Goal: Information Seeking & Learning: Compare options

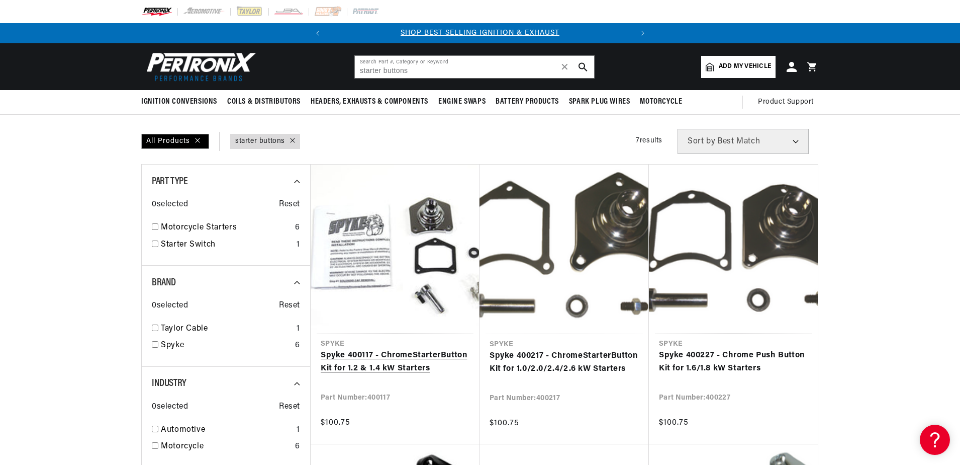
click at [399, 363] on link "Spyke 400117 - Chrome Starter Button Kit for 1.2 & 1.4 kW Starters" at bounding box center [395, 362] width 149 height 26
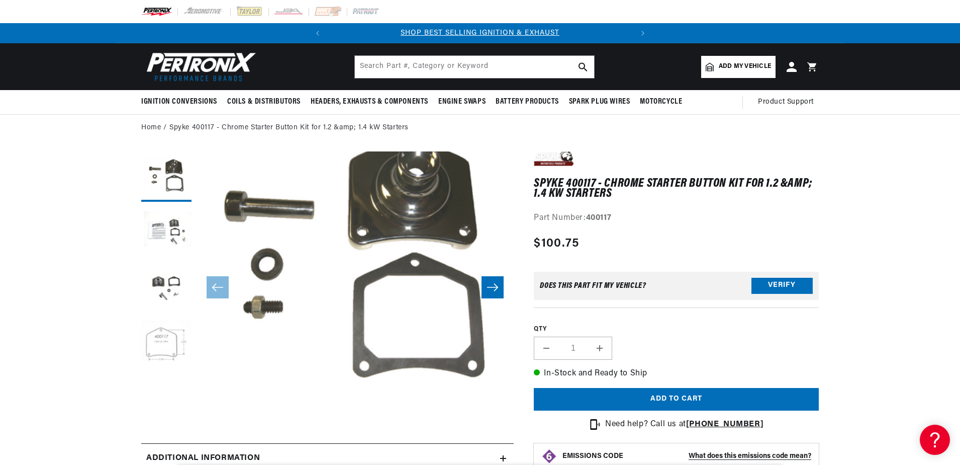
click at [152, 340] on button "Load image 4 in gallery view" at bounding box center [166, 342] width 50 height 50
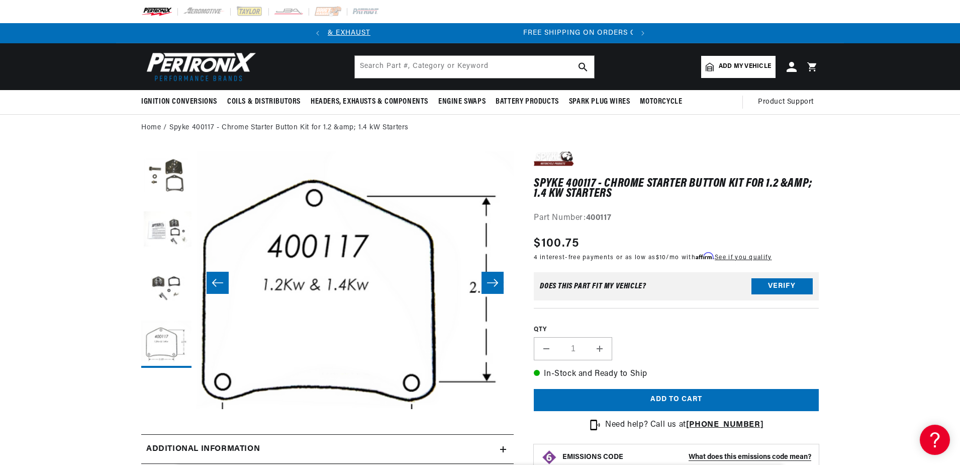
scroll to position [0, 305]
click at [162, 340] on button "Load image 4 in gallery view" at bounding box center [166, 342] width 50 height 50
click at [165, 434] on button "Open media 4 in modal" at bounding box center [165, 434] width 0 height 0
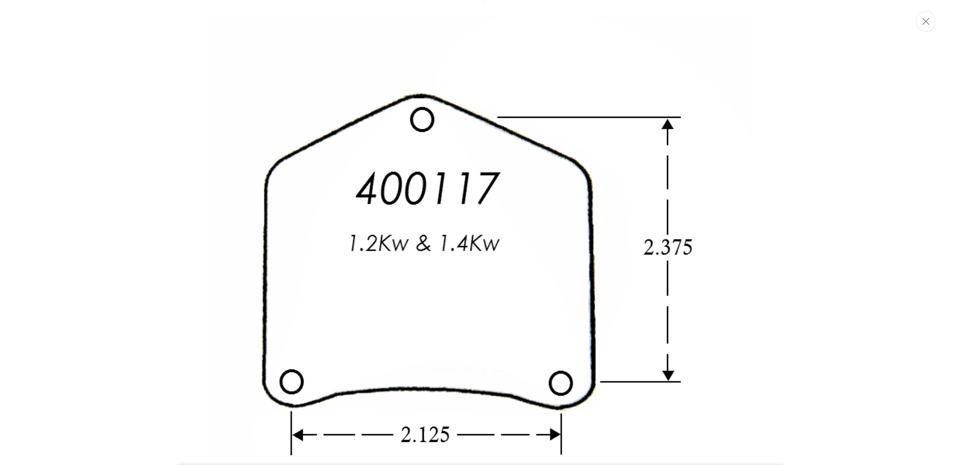
scroll to position [0, 51]
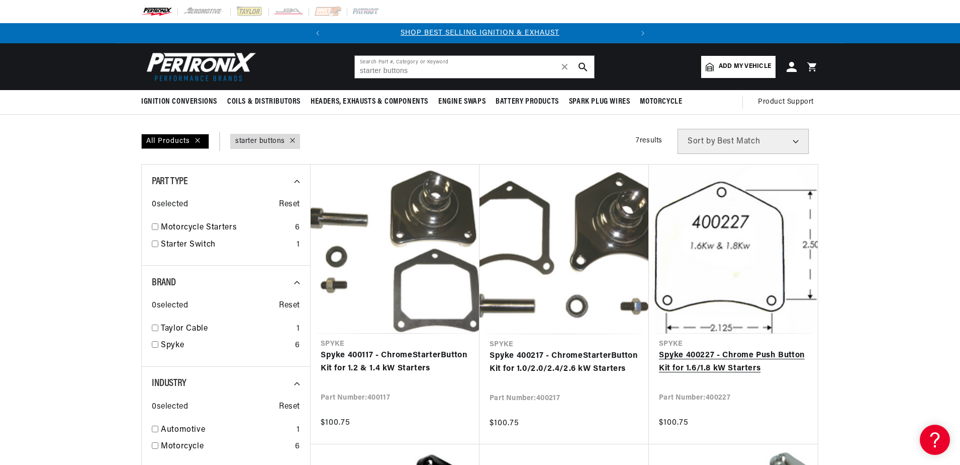
click at [760, 367] on link "Spyke 400227 - Chrome Push Button Kit for 1.6/1.8 kW Starters" at bounding box center [733, 362] width 149 height 26
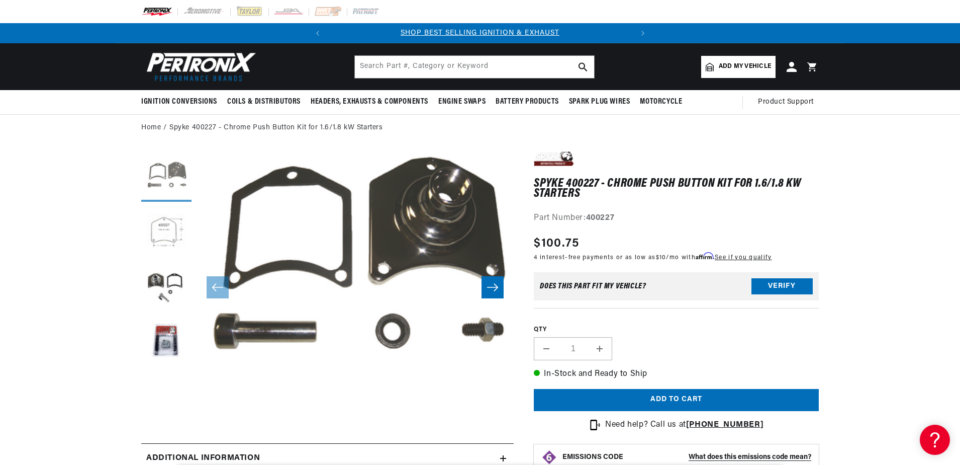
click at [154, 165] on button "Load image 1 in gallery view" at bounding box center [166, 176] width 50 height 50
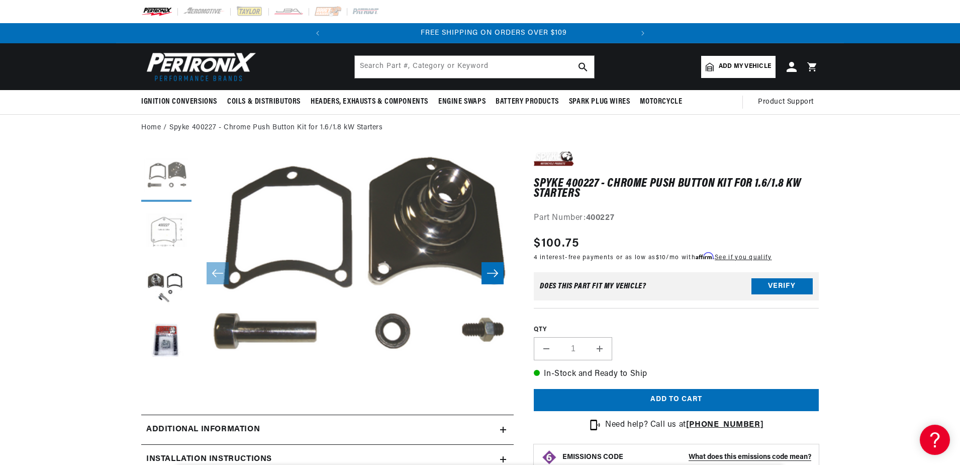
scroll to position [0, 305]
click at [164, 291] on button "Load image 3 in gallery view" at bounding box center [166, 287] width 50 height 50
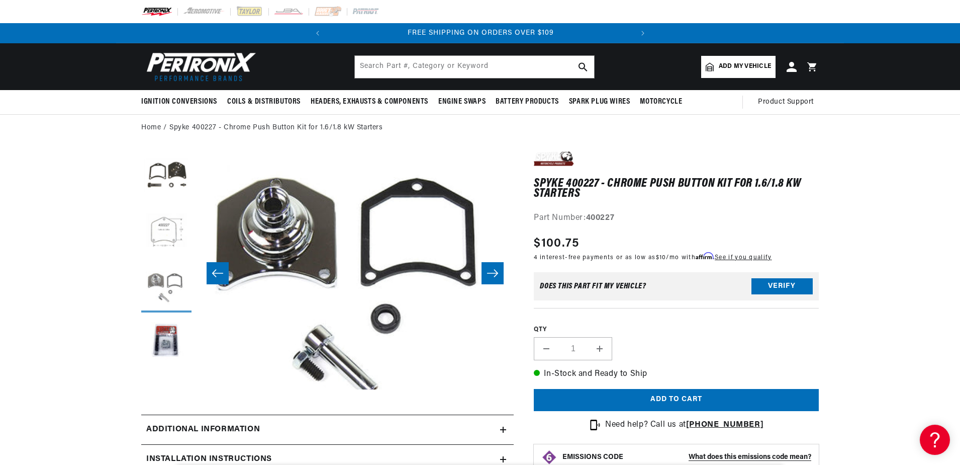
scroll to position [0, 635]
click at [170, 342] on button "Load image 4 in gallery view" at bounding box center [166, 342] width 50 height 50
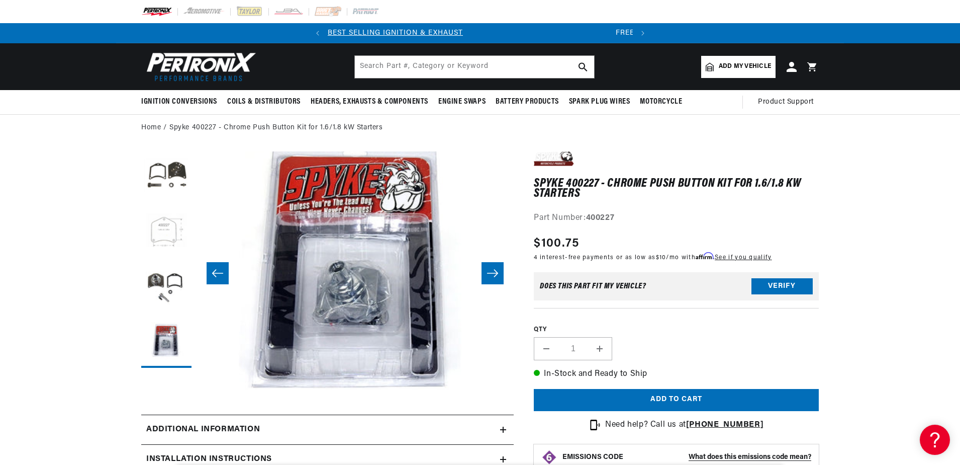
scroll to position [0, 7]
click at [170, 232] on button "Load image 2 in gallery view" at bounding box center [166, 232] width 50 height 50
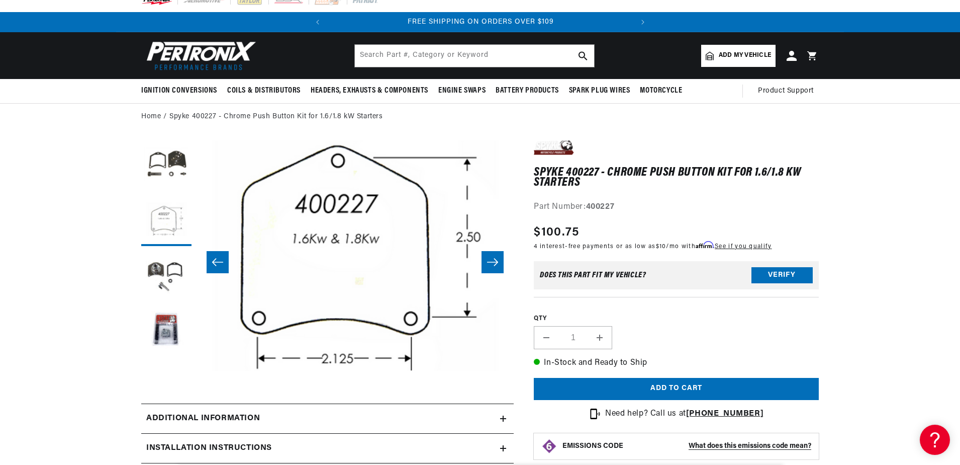
scroll to position [0, 0]
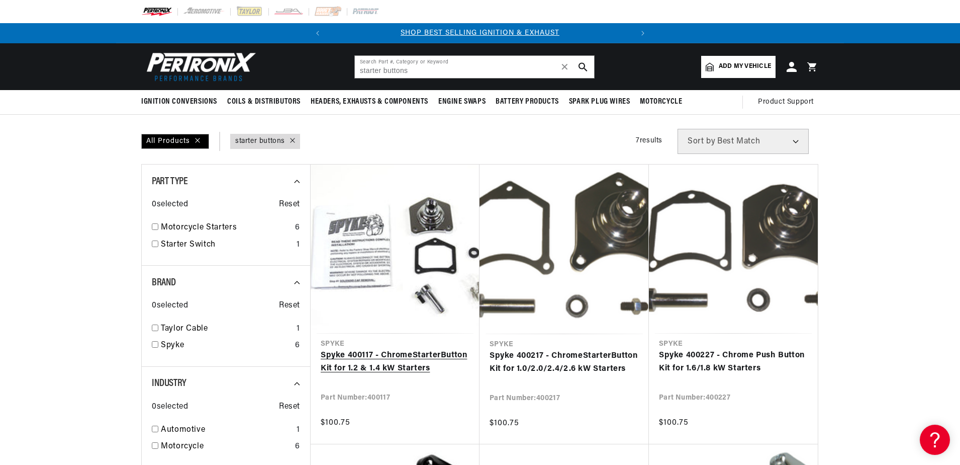
click at [427, 364] on link "Spyke 400117 - Chrome Starter Button Kit for 1.2 & 1.4 kW Starters" at bounding box center [395, 362] width 149 height 26
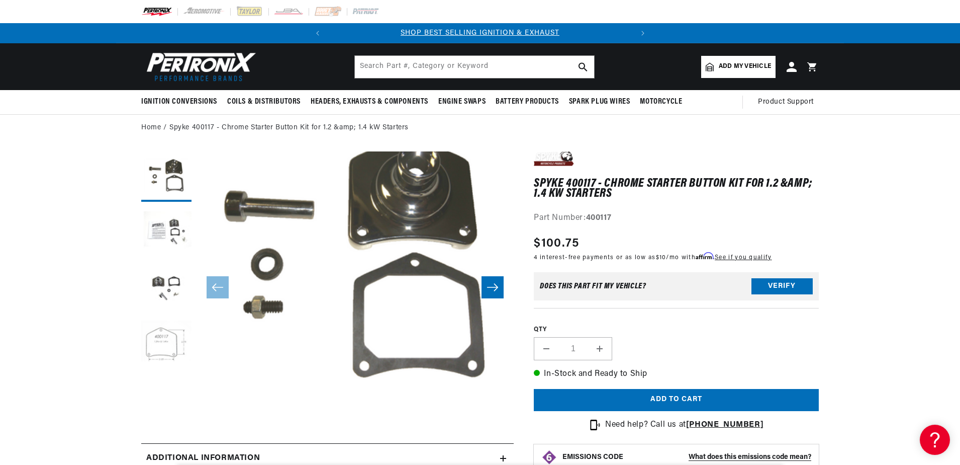
click at [170, 342] on button "Load image 4 in gallery view" at bounding box center [166, 342] width 50 height 50
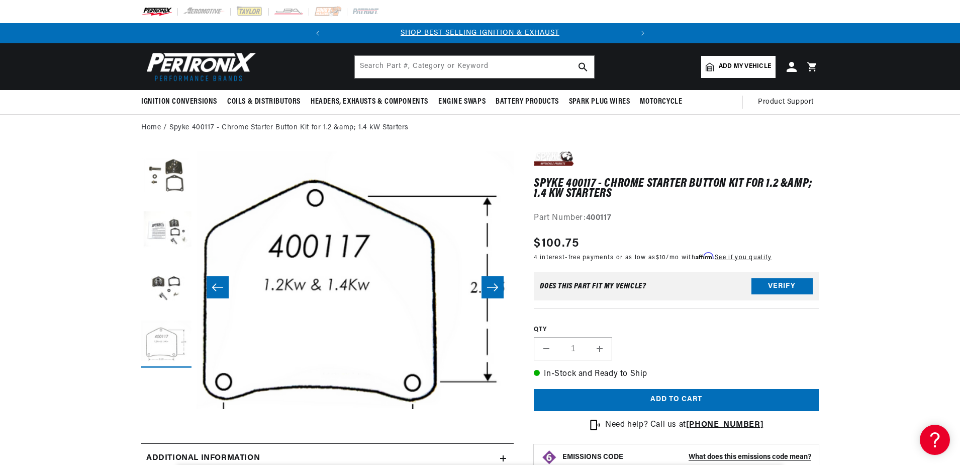
scroll to position [0, 952]
click at [175, 333] on button "Load image 4 in gallery view" at bounding box center [166, 342] width 50 height 50
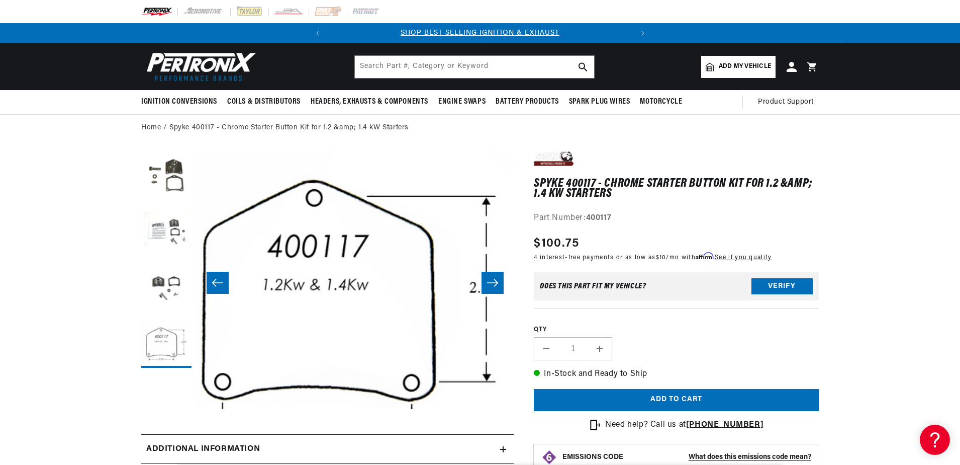
click at [165, 434] on button "Open media 4 in modal" at bounding box center [165, 434] width 0 height 0
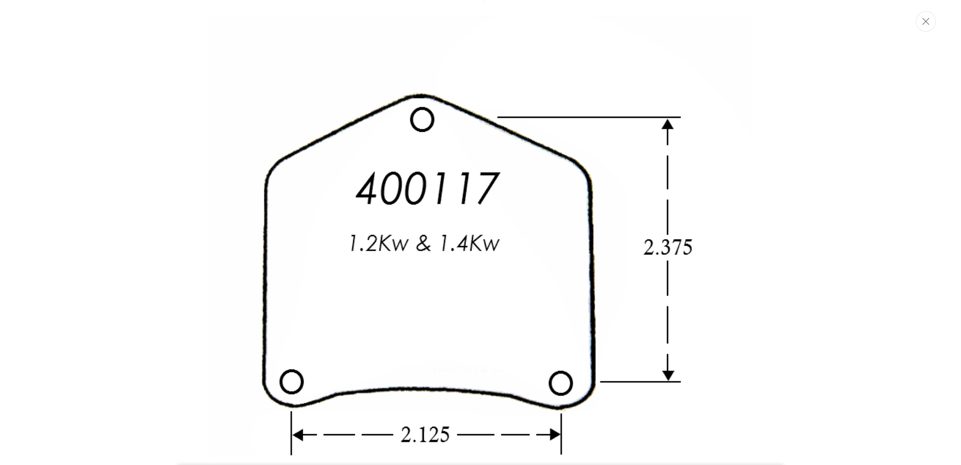
scroll to position [0, 0]
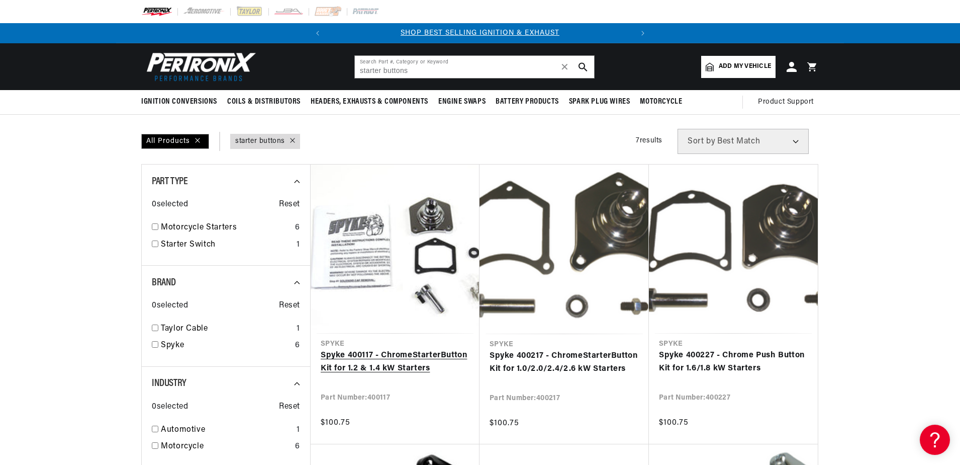
click at [429, 363] on link "Spyke 400117 - Chrome Starter Button Kit for 1.2 & 1.4 kW Starters" at bounding box center [395, 362] width 149 height 26
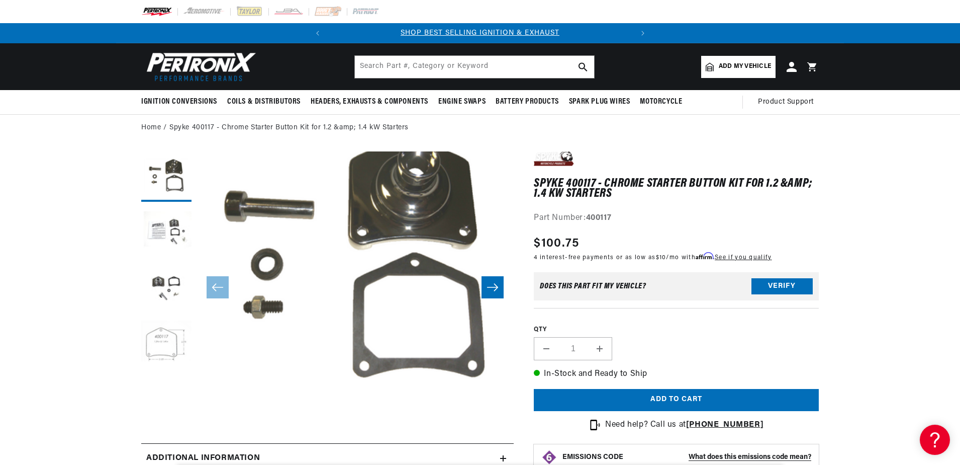
click at [172, 338] on button "Load image 4 in gallery view" at bounding box center [166, 342] width 50 height 50
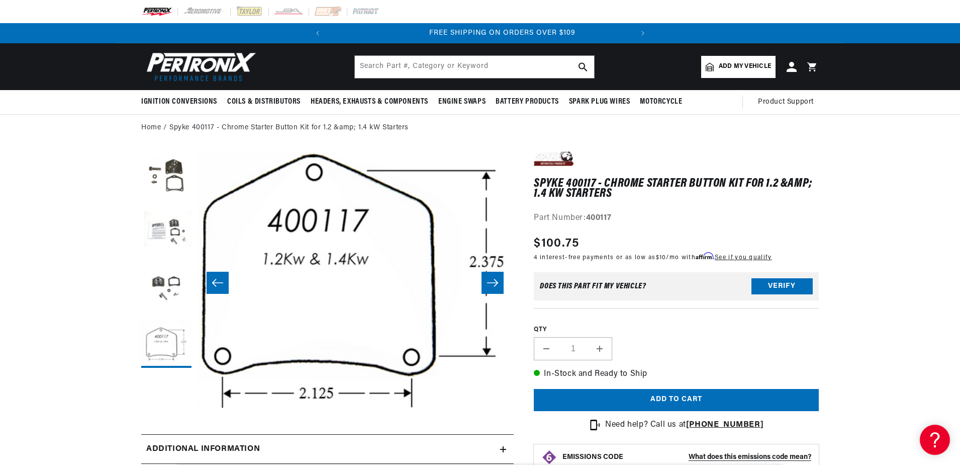
scroll to position [0, 305]
click at [151, 233] on button "Load image 2 in gallery view" at bounding box center [166, 232] width 50 height 50
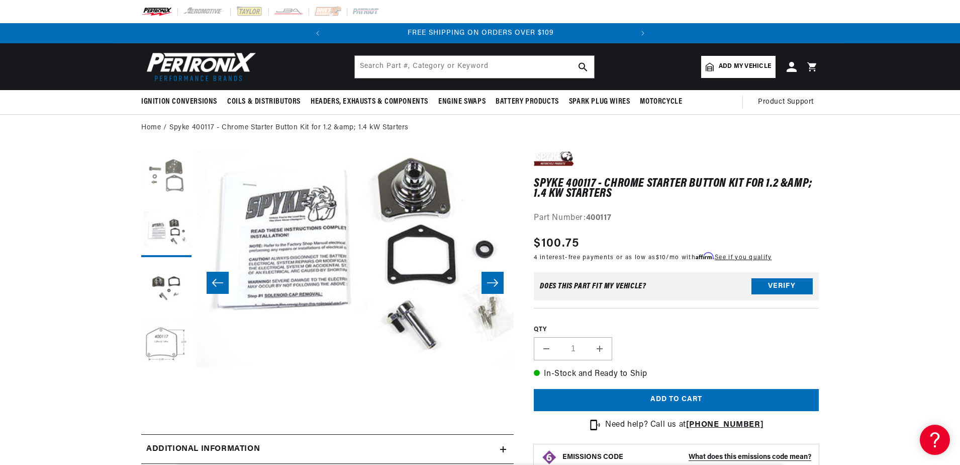
click at [169, 178] on button "Load image 1 in gallery view" at bounding box center [166, 176] width 50 height 50
